Goal: Task Accomplishment & Management: Use online tool/utility

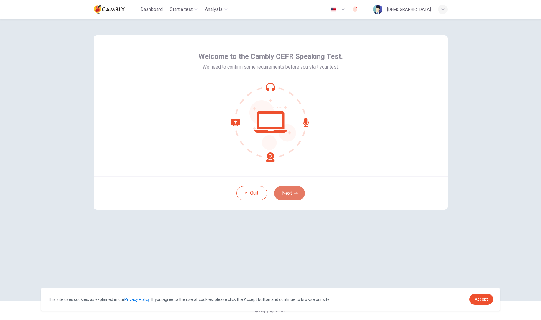
click at [299, 188] on button "Next" at bounding box center [289, 193] width 31 height 14
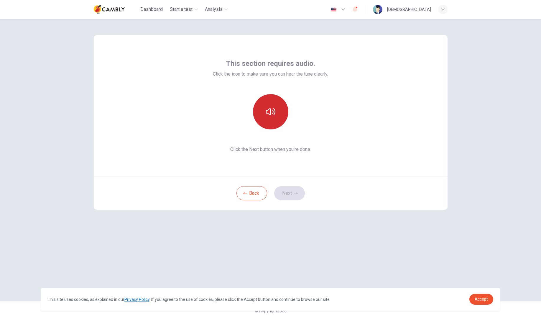
click at [274, 118] on button "button" at bounding box center [270, 111] width 35 height 35
click at [291, 194] on button "Next" at bounding box center [289, 193] width 31 height 14
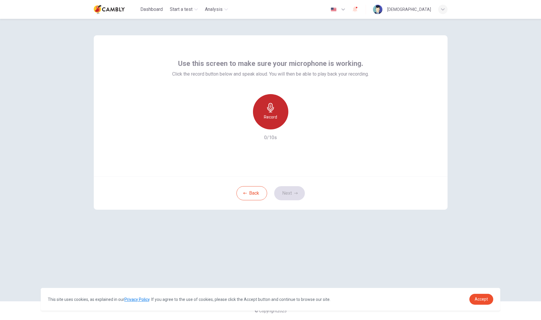
click at [256, 109] on div "Record" at bounding box center [270, 111] width 35 height 35
click at [274, 113] on div "Stop" at bounding box center [270, 111] width 35 height 35
click at [294, 128] on div "button" at bounding box center [297, 124] width 9 height 9
click at [296, 127] on icon "button" at bounding box center [298, 125] width 6 height 6
click at [294, 194] on icon "button" at bounding box center [296, 194] width 4 height 4
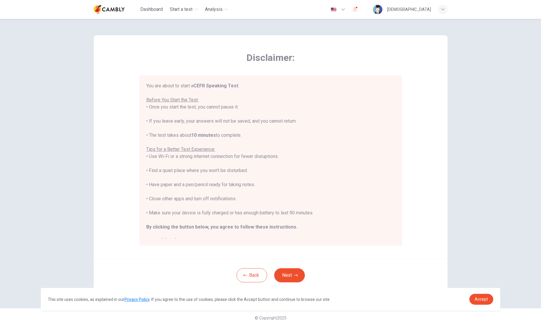
scroll to position [7, 0]
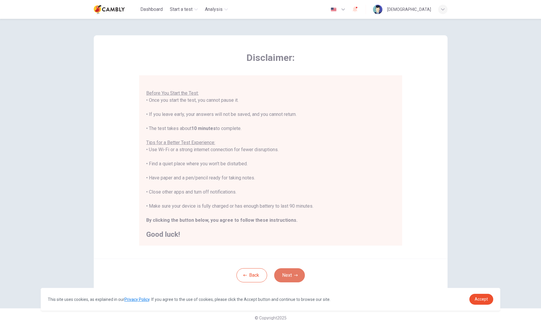
click at [292, 275] on button "Next" at bounding box center [289, 276] width 31 height 14
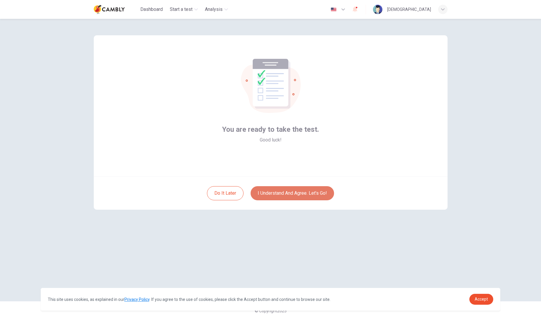
click at [292, 195] on button "I understand and agree. Let’s go!" at bounding box center [291, 193] width 83 height 14
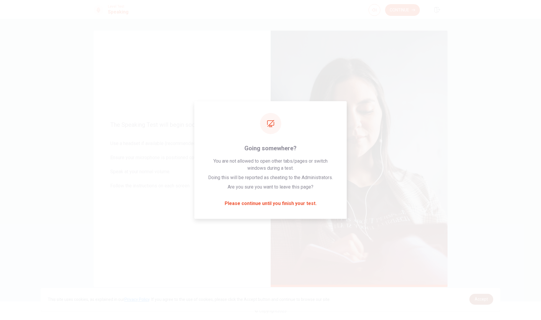
click at [484, 297] on span "Accept" at bounding box center [480, 299] width 13 height 5
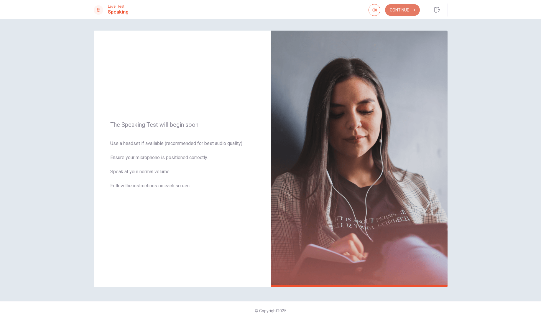
click at [402, 9] on button "Continue" at bounding box center [402, 10] width 35 height 12
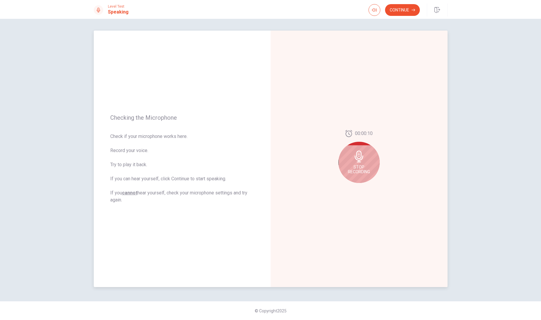
drag, startPoint x: 365, startPoint y: 172, endPoint x: 280, endPoint y: 161, distance: 85.8
click at [280, 161] on div "00:00:10 Stop Recording" at bounding box center [358, 159] width 177 height 257
click at [361, 164] on div "Stop Recording" at bounding box center [358, 162] width 41 height 41
click at [365, 186] on icon "Play Audio" at bounding box center [365, 188] width 4 height 4
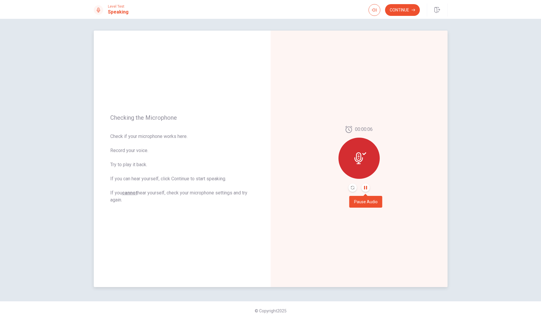
click at [365, 186] on icon "Pause Audio" at bounding box center [365, 188] width 4 height 4
drag, startPoint x: 121, startPoint y: 180, endPoint x: 189, endPoint y: 179, distance: 68.1
click at [189, 180] on span "Check if your microphone works here. Record your voice. Try to play it back. If…" at bounding box center [182, 168] width 144 height 71
drag, startPoint x: 189, startPoint y: 179, endPoint x: 166, endPoint y: 178, distance: 22.8
click at [166, 178] on span "Check if your microphone works here. Record your voice. Try to play it back. If…" at bounding box center [182, 168] width 144 height 71
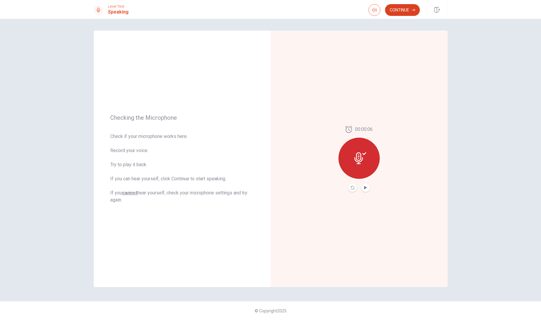
click at [404, 8] on button "Continue" at bounding box center [402, 10] width 35 height 12
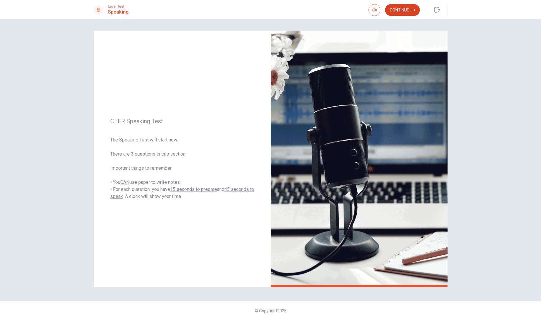
click at [408, 7] on button "Continue" at bounding box center [402, 10] width 35 height 12
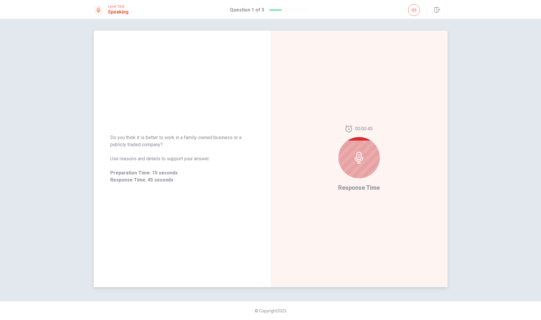
click at [358, 164] on div at bounding box center [358, 157] width 41 height 41
click at [360, 156] on icon at bounding box center [358, 158] width 9 height 12
click at [359, 151] on div at bounding box center [358, 157] width 41 height 41
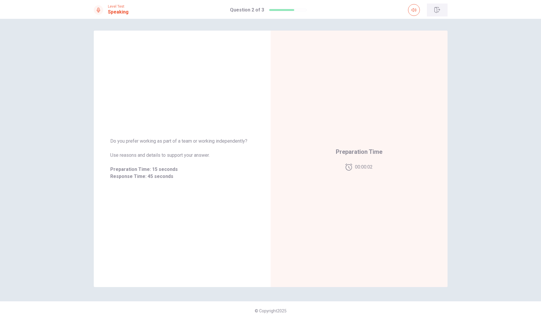
click at [439, 11] on button "button" at bounding box center [437, 10] width 21 height 13
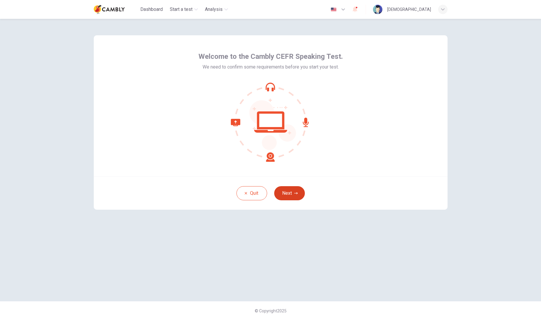
click at [296, 196] on button "Next" at bounding box center [289, 193] width 31 height 14
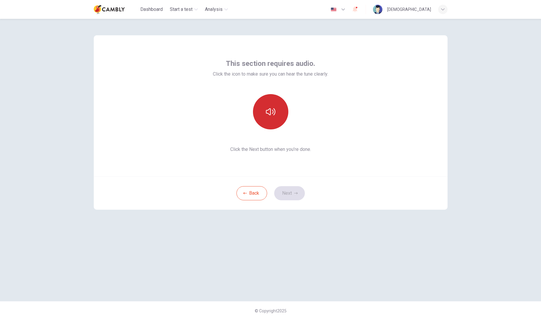
click at [274, 117] on button "button" at bounding box center [270, 111] width 35 height 35
click at [294, 193] on icon "button" at bounding box center [296, 194] width 4 height 4
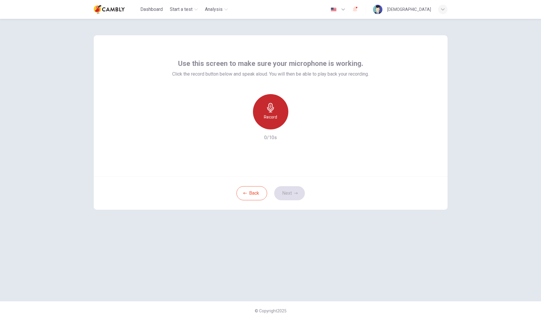
click at [278, 121] on div "Record" at bounding box center [270, 111] width 35 height 35
click at [278, 116] on div "Stop" at bounding box center [270, 111] width 35 height 35
click at [295, 193] on icon "button" at bounding box center [296, 194] width 4 height 4
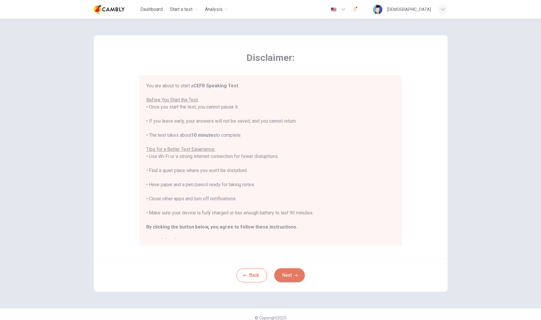
click at [291, 277] on button "Next" at bounding box center [289, 276] width 31 height 14
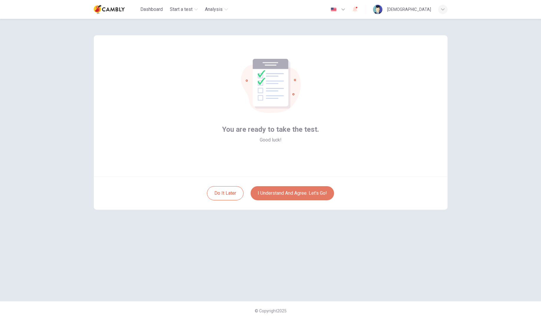
click at [296, 199] on button "I understand and agree. Let’s go!" at bounding box center [291, 193] width 83 height 14
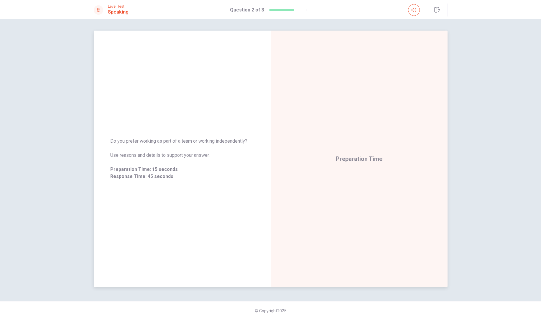
click at [232, 141] on span "Do you prefer working as part of a team or working independently?" at bounding box center [182, 141] width 144 height 7
click at [357, 166] on div at bounding box center [358, 157] width 41 height 41
click at [359, 158] on icon at bounding box center [359, 158] width 12 height 12
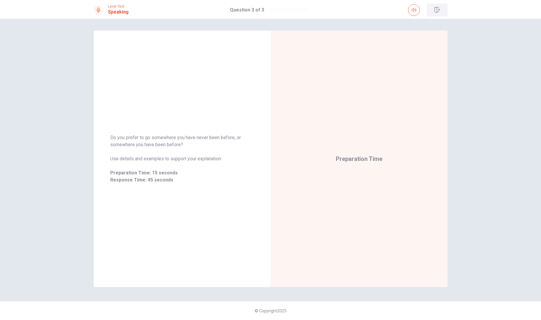
click at [435, 8] on icon "button" at bounding box center [437, 10] width 6 height 6
